Goal: Navigation & Orientation: Find specific page/section

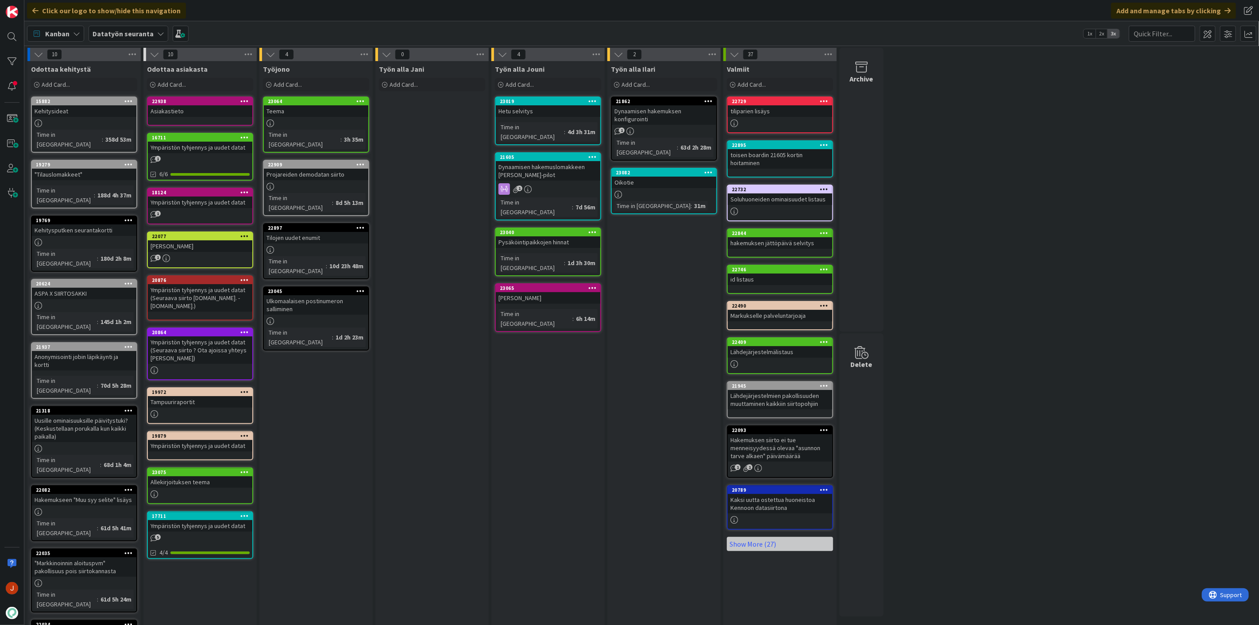
click at [528, 106] on div "Hetu selvitys" at bounding box center [548, 111] width 104 height 12
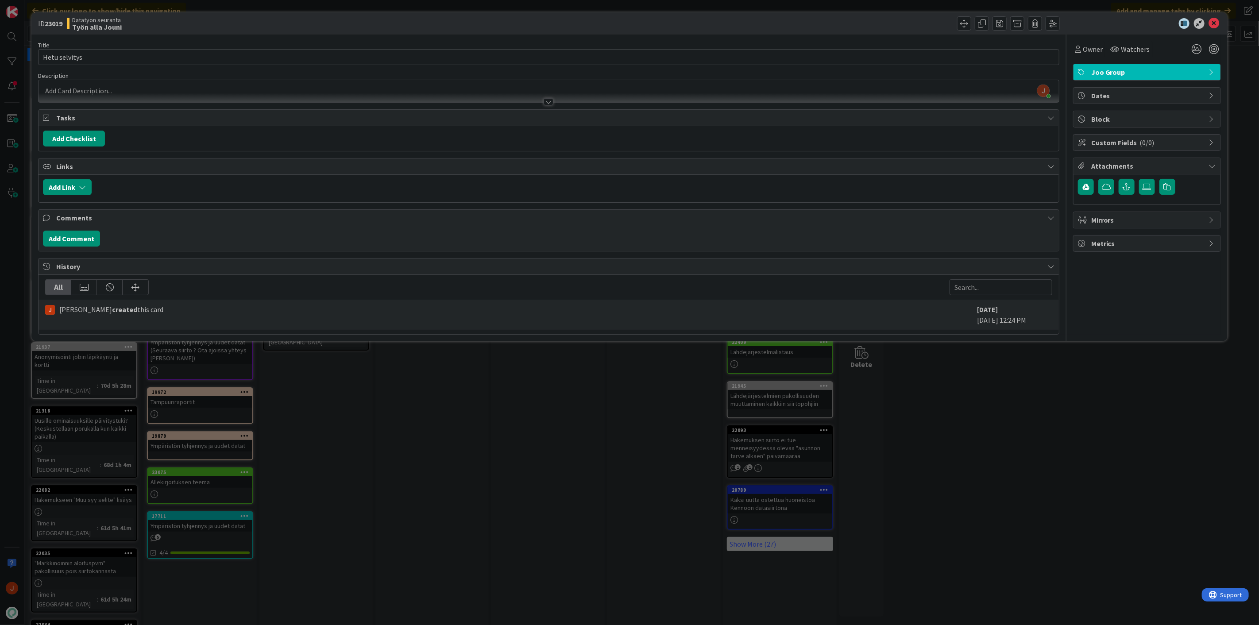
click at [590, 477] on div "ID 23019 Datatyön seuranta Työn alla Jouni Title 13 / 128 Hetu selvitys Descrip…" at bounding box center [629, 312] width 1259 height 625
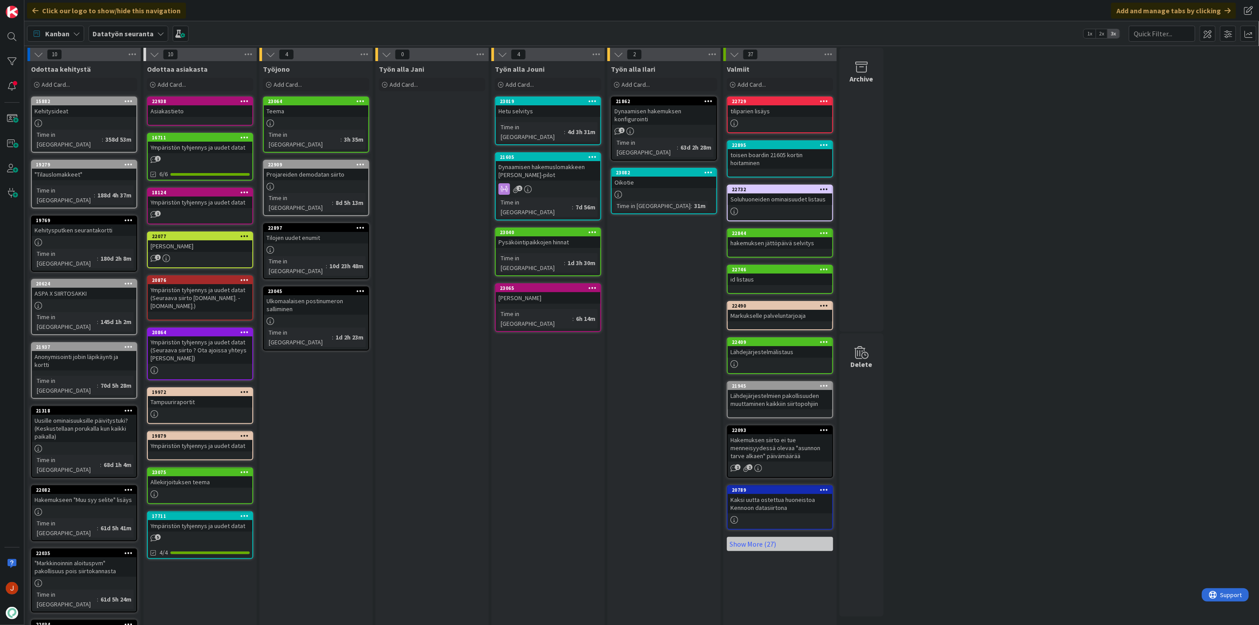
click at [567, 518] on div "Työn alla Jouni Add Card... 23019 Hetu selvitys Time in Column : 4d 3h 31m 2160…" at bounding box center [547, 411] width 113 height 701
click at [601, 511] on div "Työn alla Jouni Add Card... 23019 Hetu selvitys Time in Column : 4d 3h 31m 2160…" at bounding box center [547, 411] width 113 height 701
click at [446, 174] on div "Työn alla Jani Add Card..." at bounding box center [431, 411] width 113 height 701
